Goal: Information Seeking & Learning: Learn about a topic

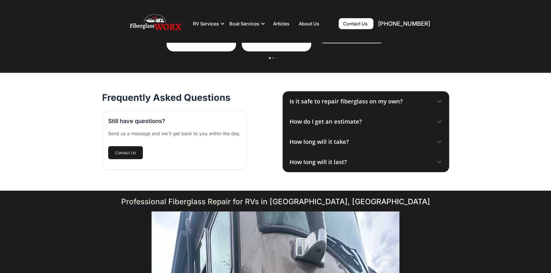
scroll to position [672, 0]
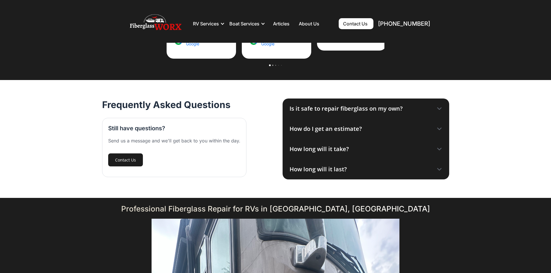
click at [380, 108] on div "Is it safe to repair fiberglass on my own?" at bounding box center [345, 108] width 113 height 9
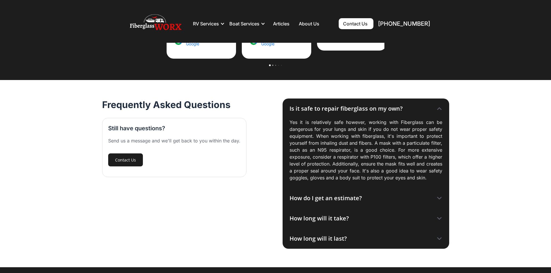
drag, startPoint x: 440, startPoint y: 214, endPoint x: 435, endPoint y: 216, distance: 5.6
click at [440, 214] on div "How long will it take?" at bounding box center [365, 218] width 166 height 20
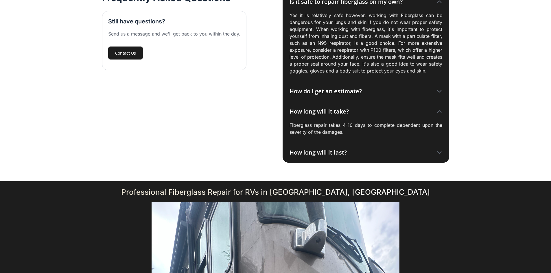
scroll to position [787, 0]
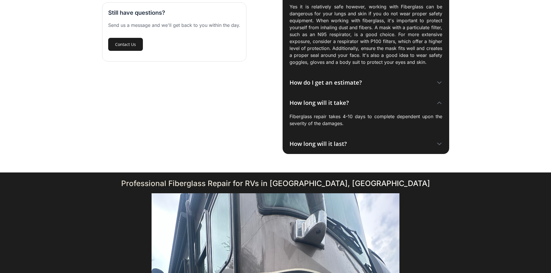
click at [332, 144] on div "How long will it last?" at bounding box center [317, 144] width 57 height 9
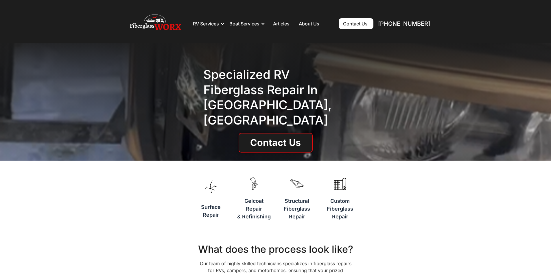
scroll to position [0, 0]
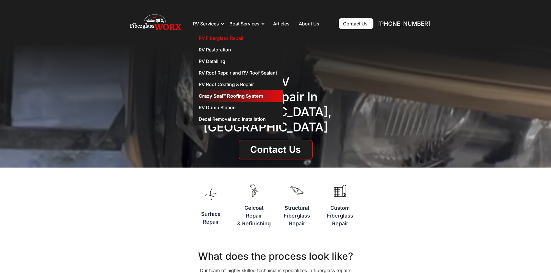
click at [233, 95] on link "Crazy Seal™ Roofing System" at bounding box center [238, 96] width 90 height 12
